Goal: Download file/media

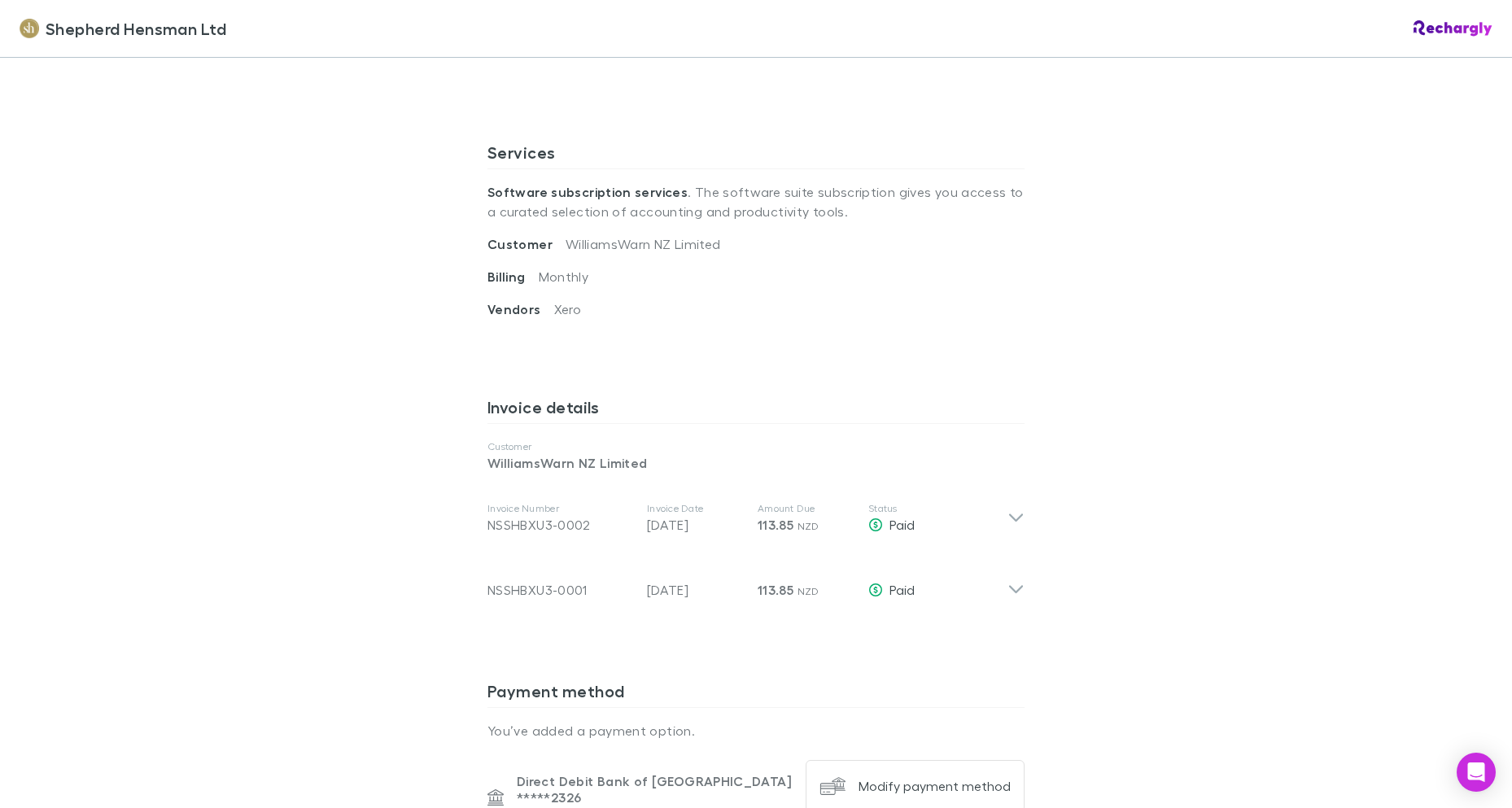
scroll to position [569, 0]
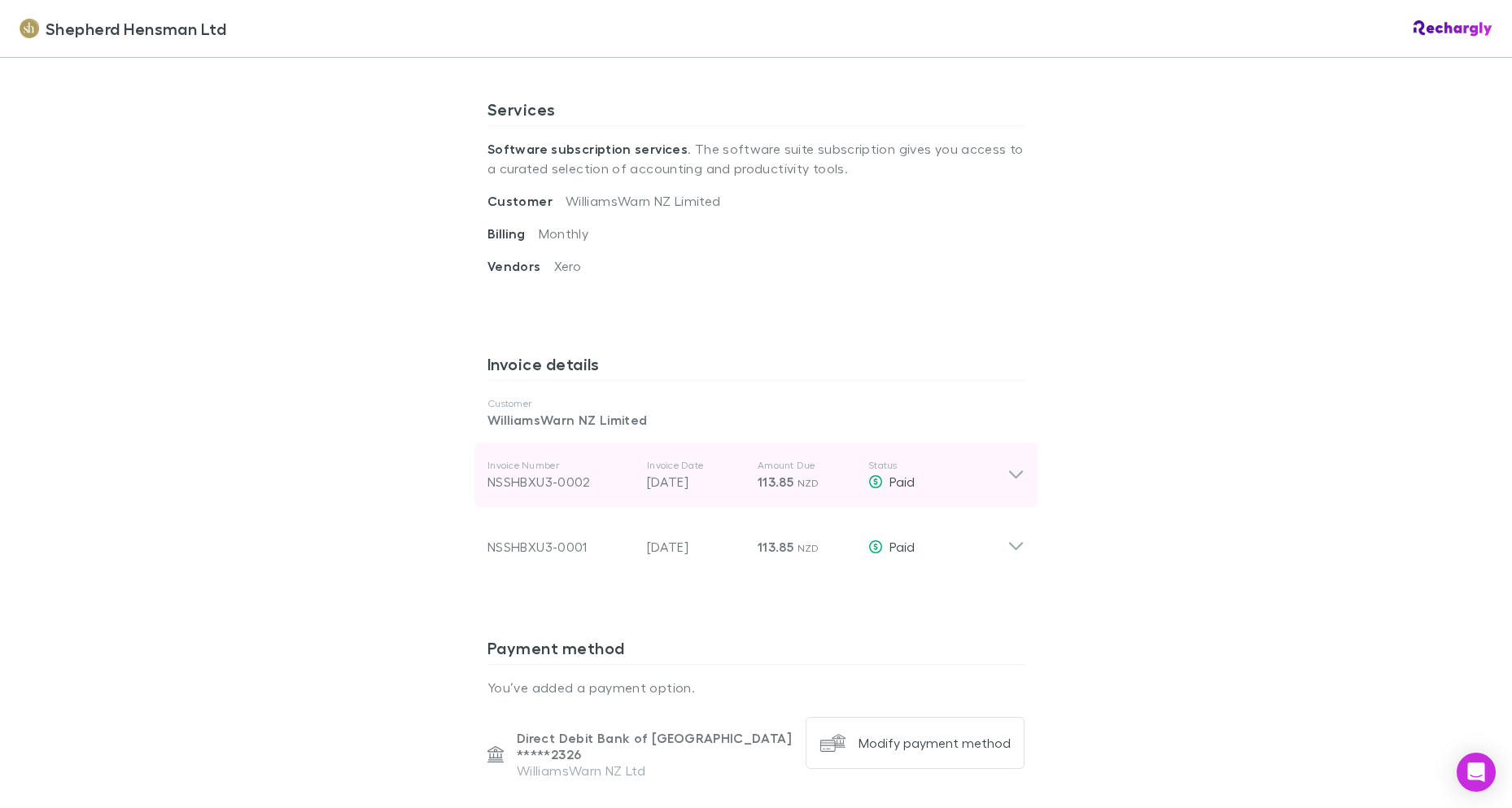
click at [1007, 471] on icon at bounding box center [1015, 475] width 17 height 20
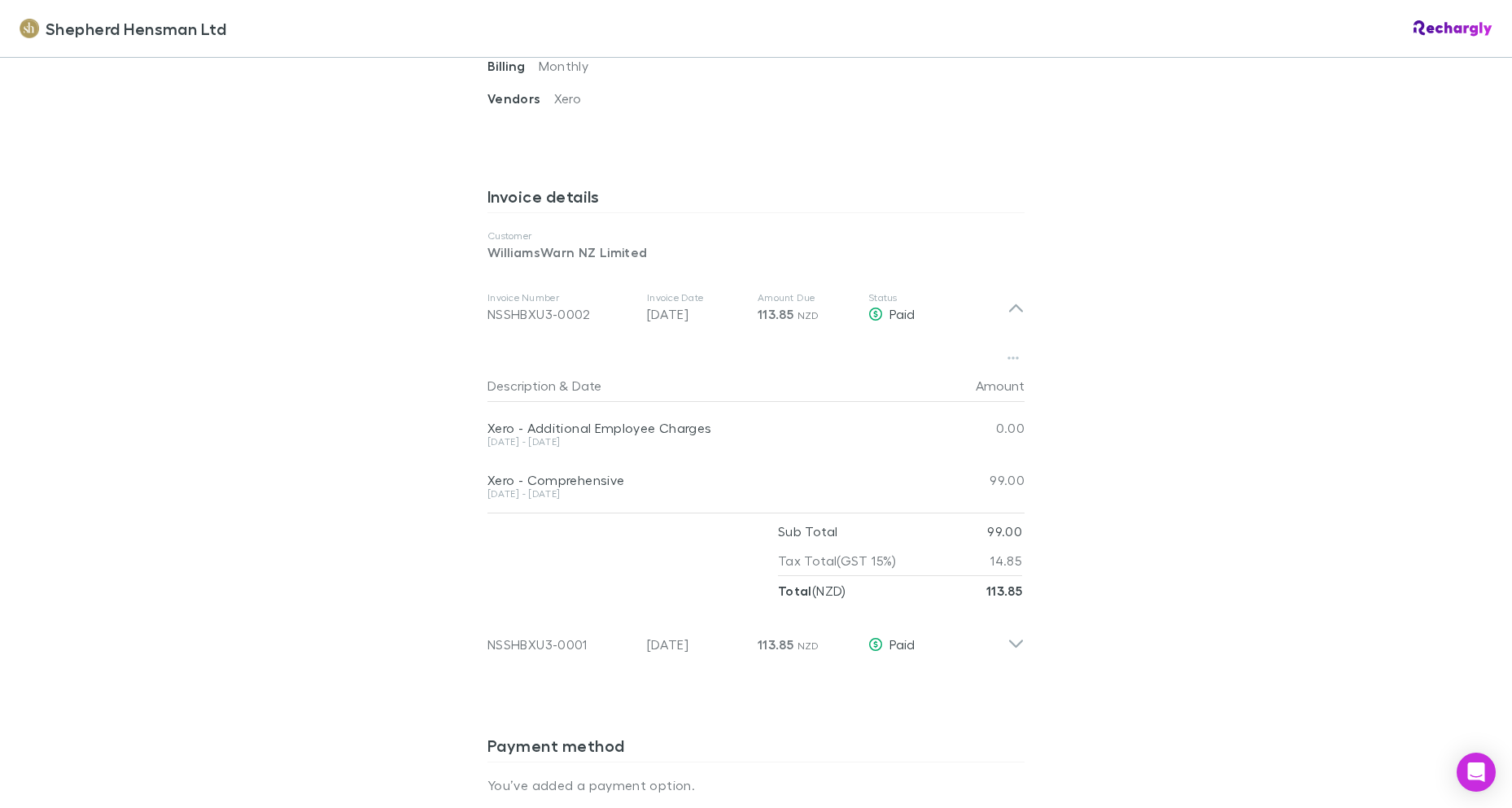
scroll to position [706, 0]
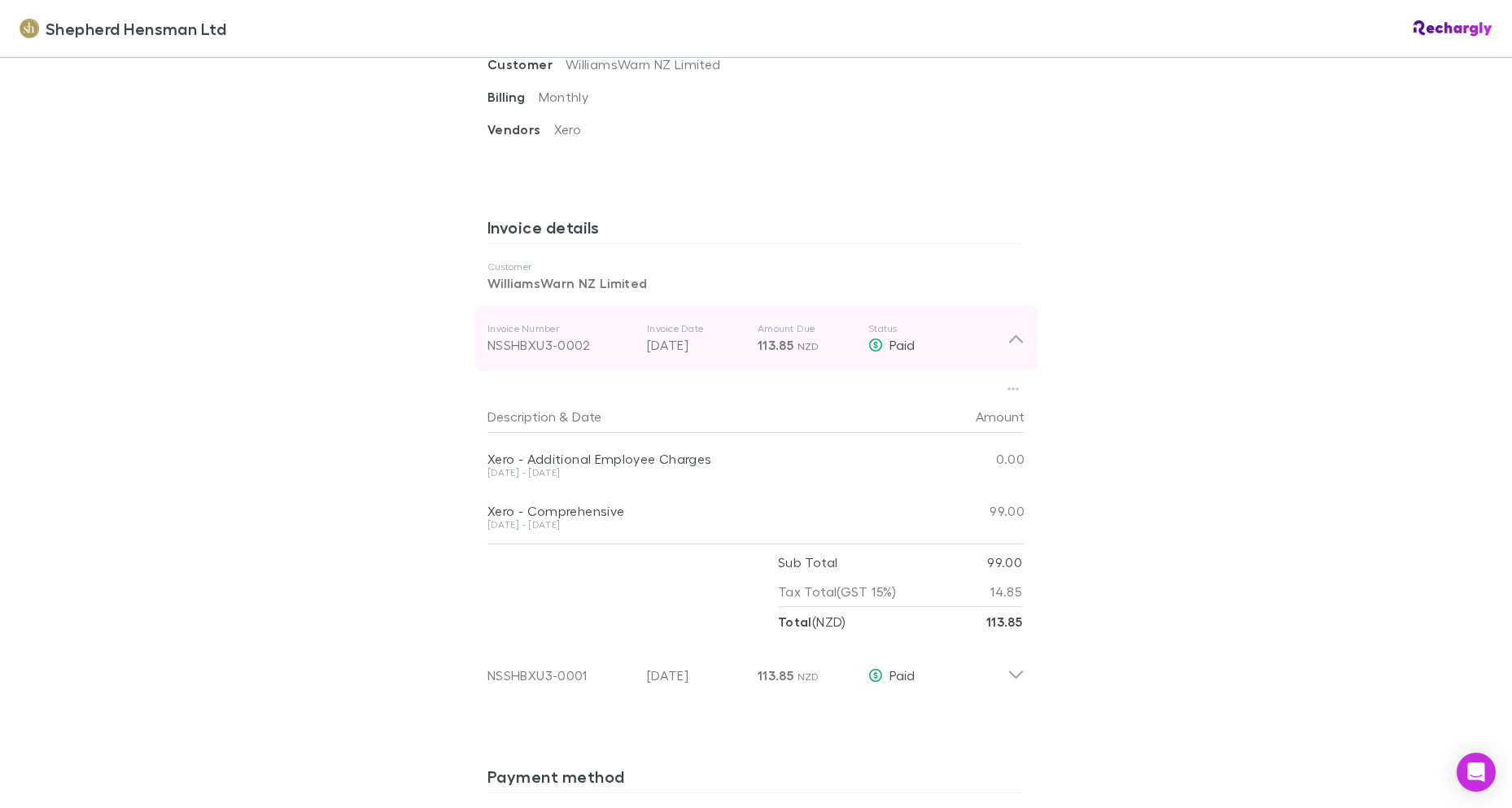
click at [522, 344] on div "NSSHBXU3-0002" at bounding box center [561, 345] width 147 height 20
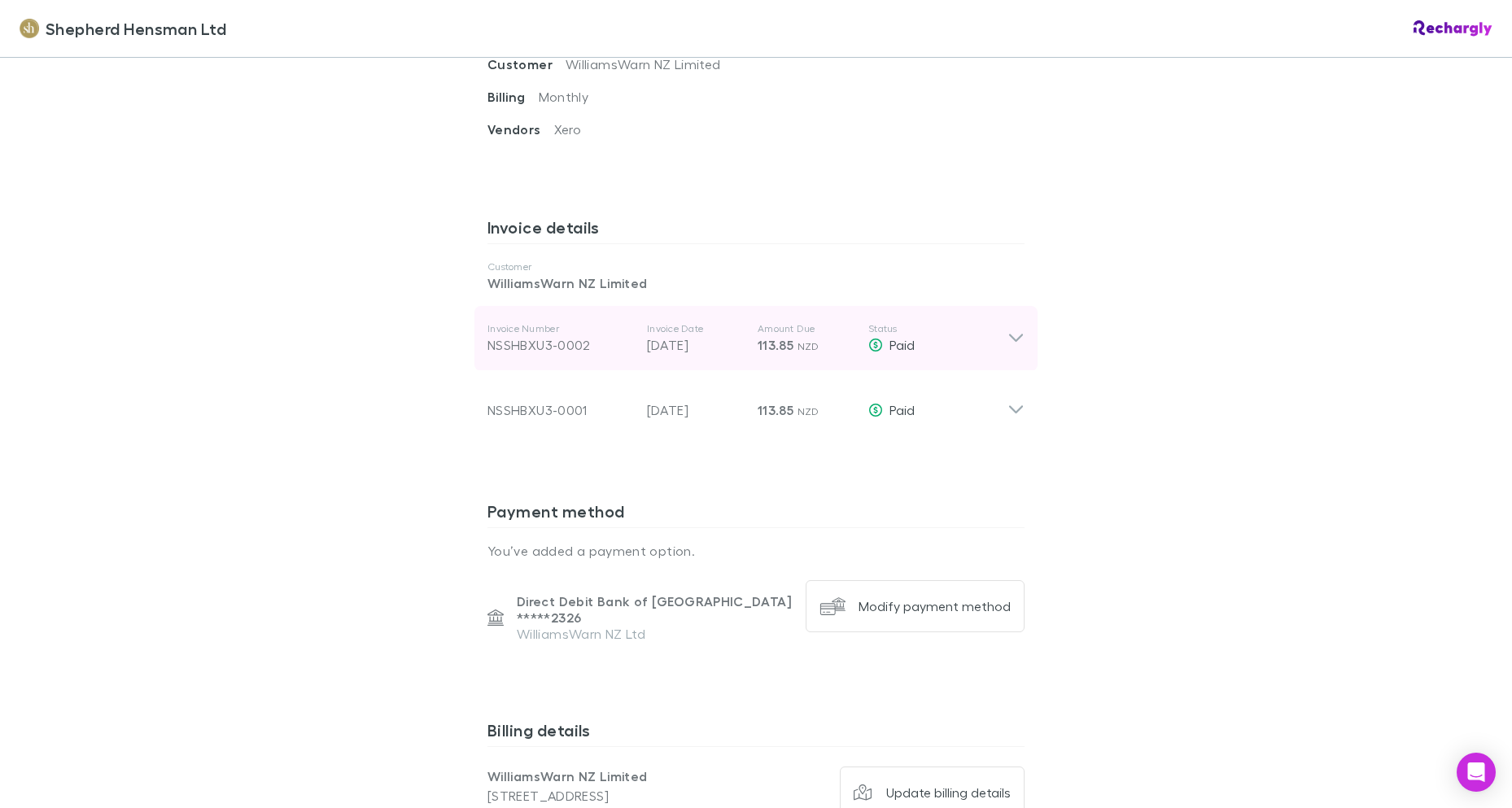
click at [522, 343] on div "NSSHBXU3-0002" at bounding box center [561, 345] width 147 height 20
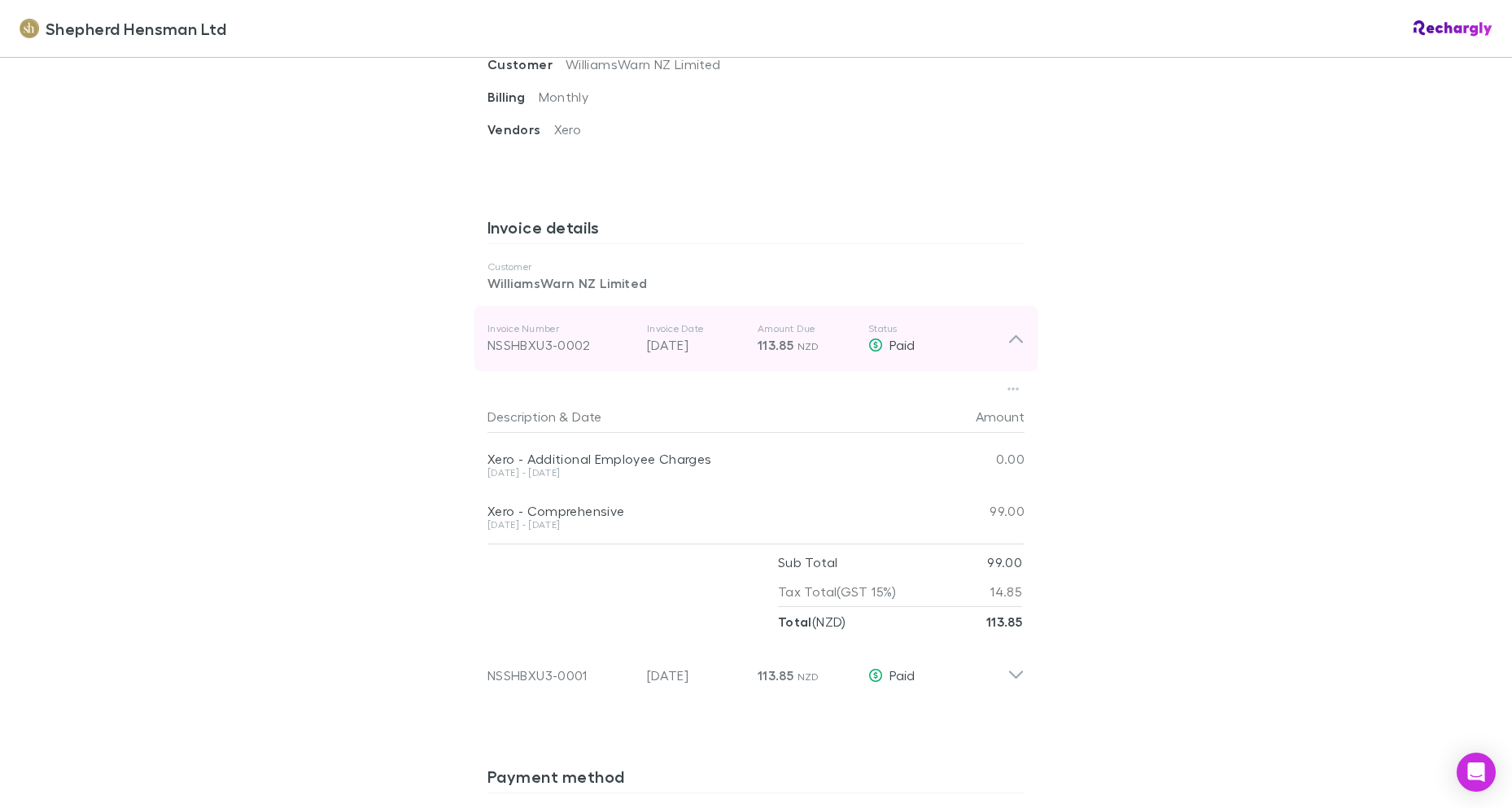
click at [522, 344] on div "NSSHBXU3-0002" at bounding box center [561, 345] width 147 height 20
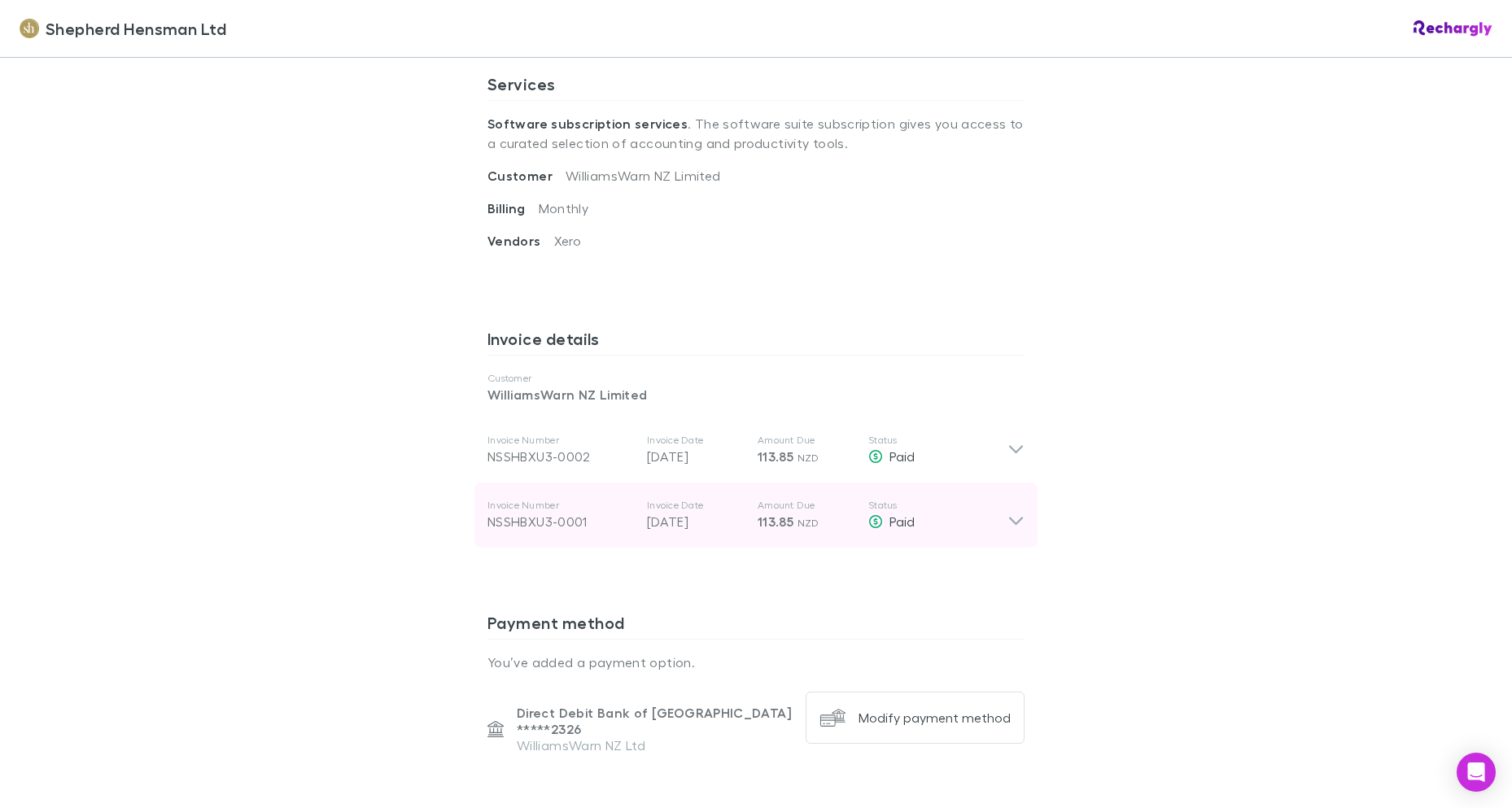
scroll to position [651, 0]
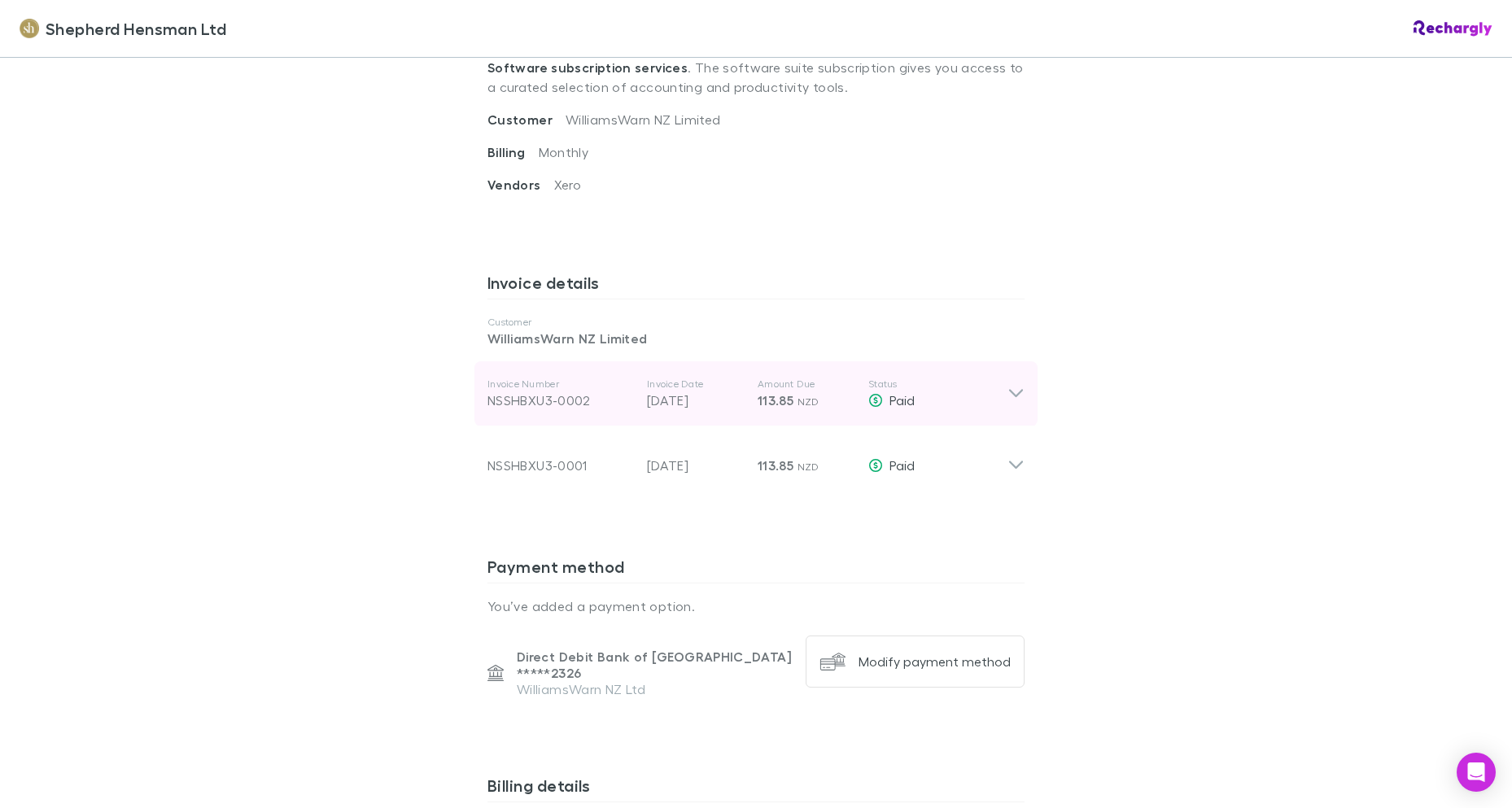
click at [511, 404] on div "NSSHBXU3-0002" at bounding box center [561, 401] width 147 height 20
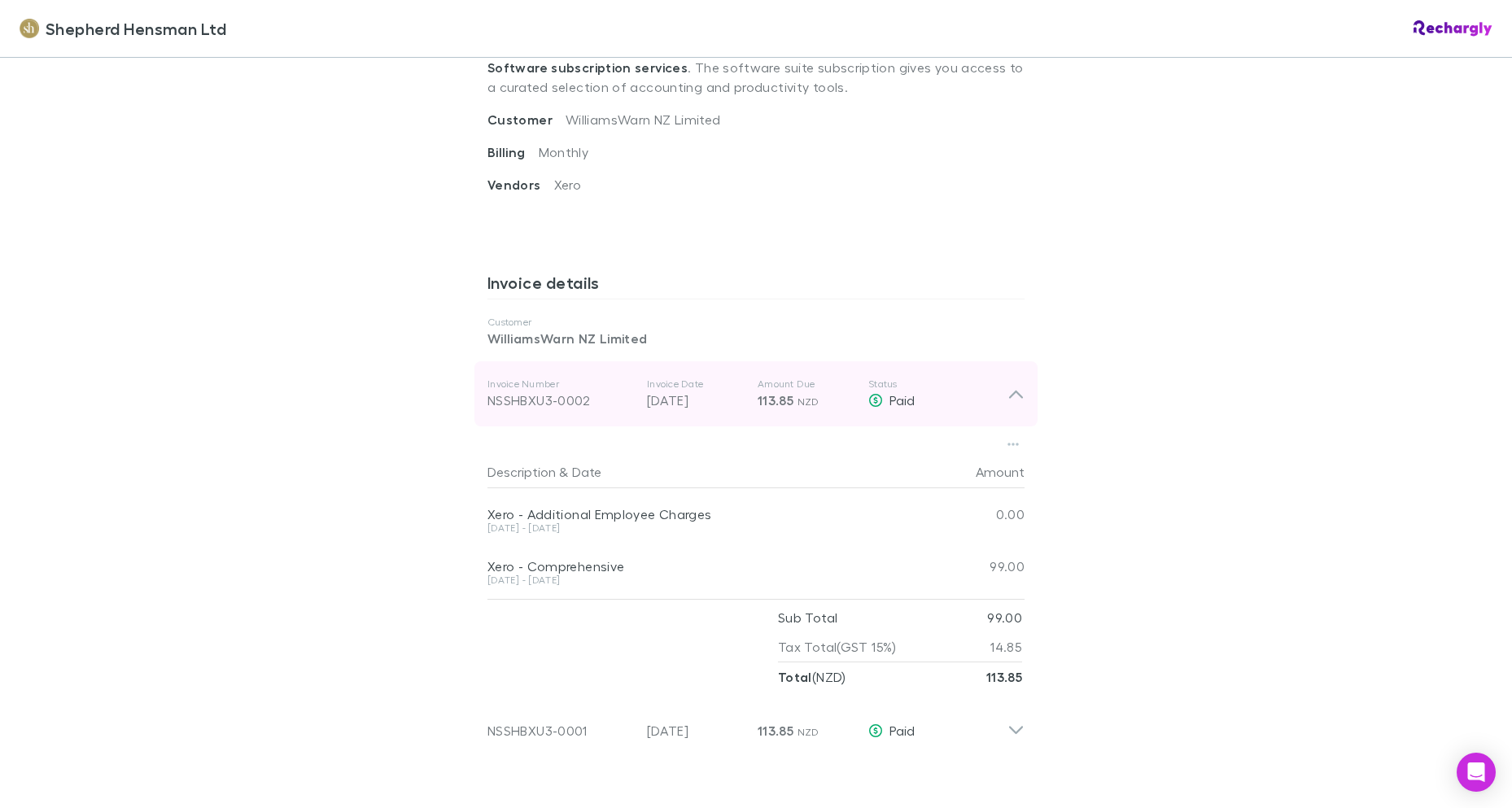
click at [511, 404] on div "NSSHBXU3-0002" at bounding box center [561, 401] width 147 height 20
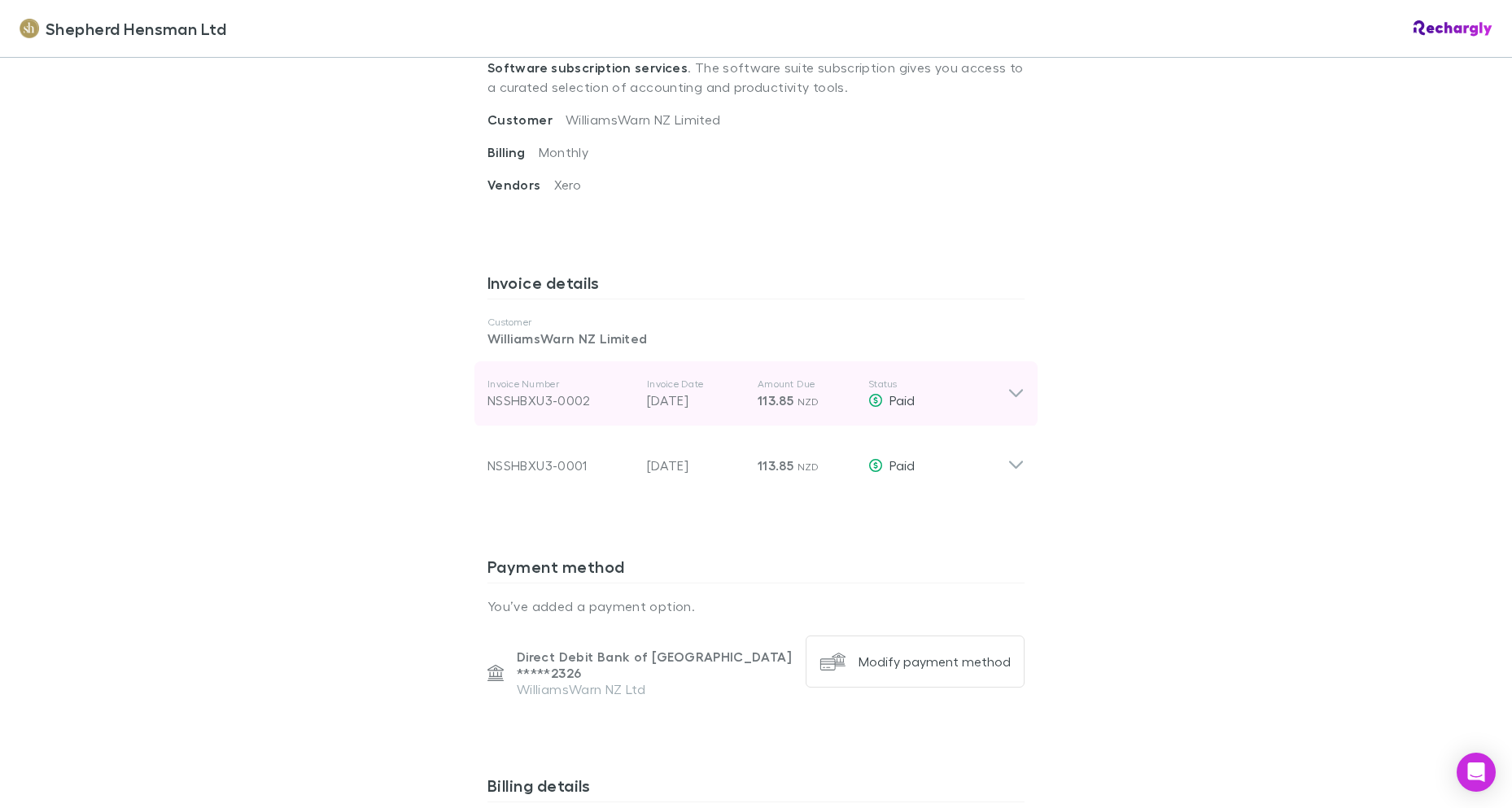
click at [512, 404] on div "NSSHBXU3-0002" at bounding box center [561, 401] width 147 height 20
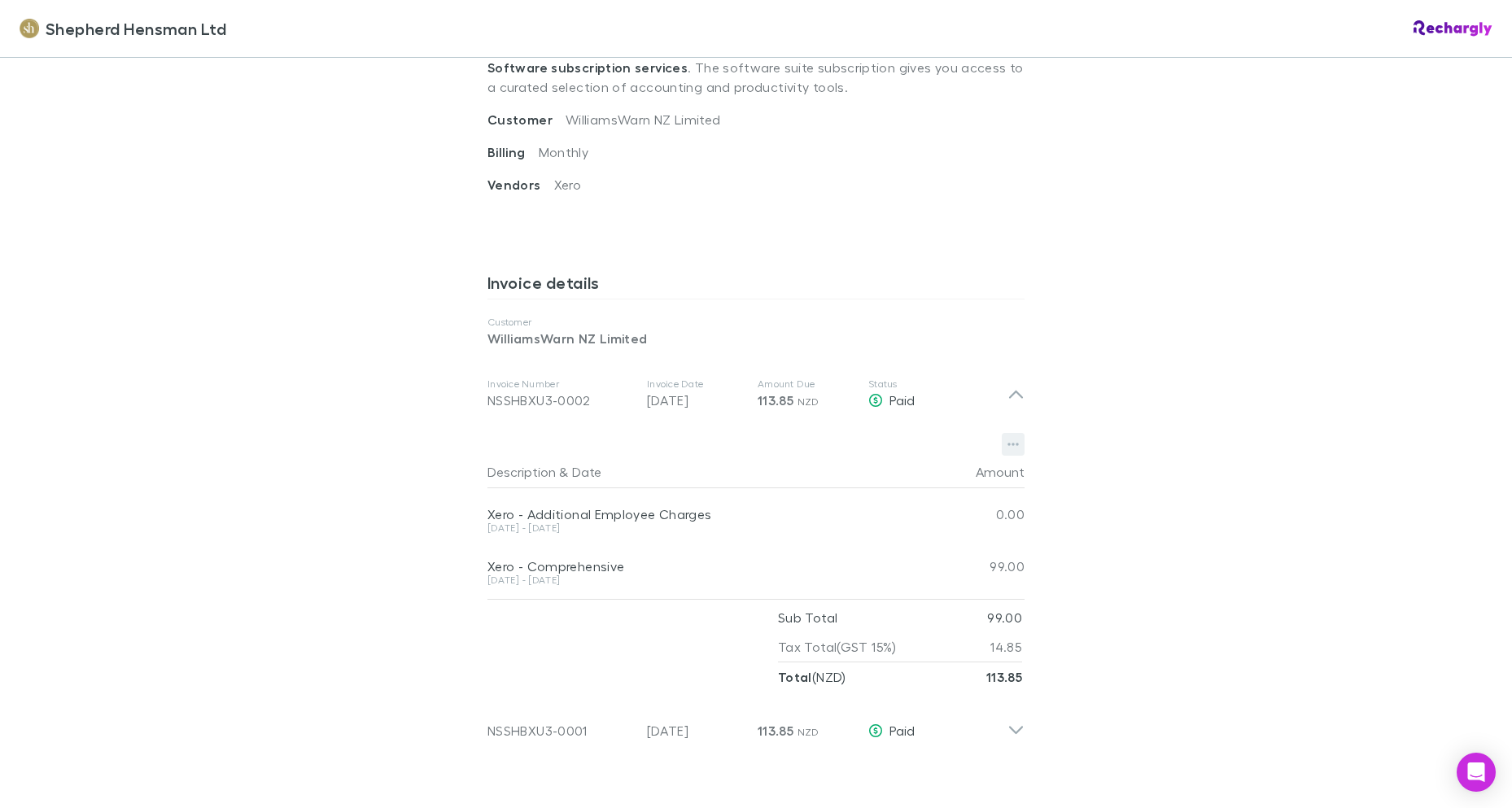
click at [1007, 448] on icon "button" at bounding box center [1013, 444] width 12 height 13
click at [832, 478] on p "Download PDF" at bounding box center [907, 477] width 198 height 20
